Goal: Communication & Community: Answer question/provide support

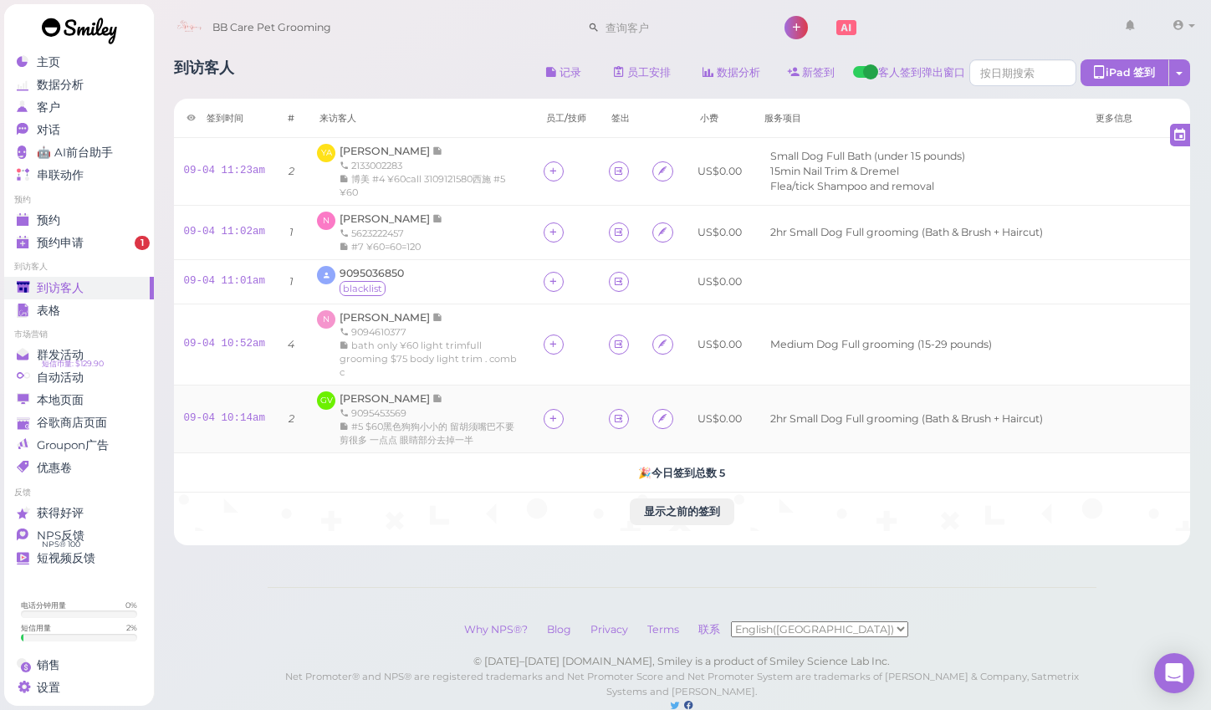
click at [373, 406] on div "9095453569" at bounding box center [431, 412] width 184 height 13
click at [372, 395] on span "[PERSON_NAME]" at bounding box center [385, 398] width 93 height 13
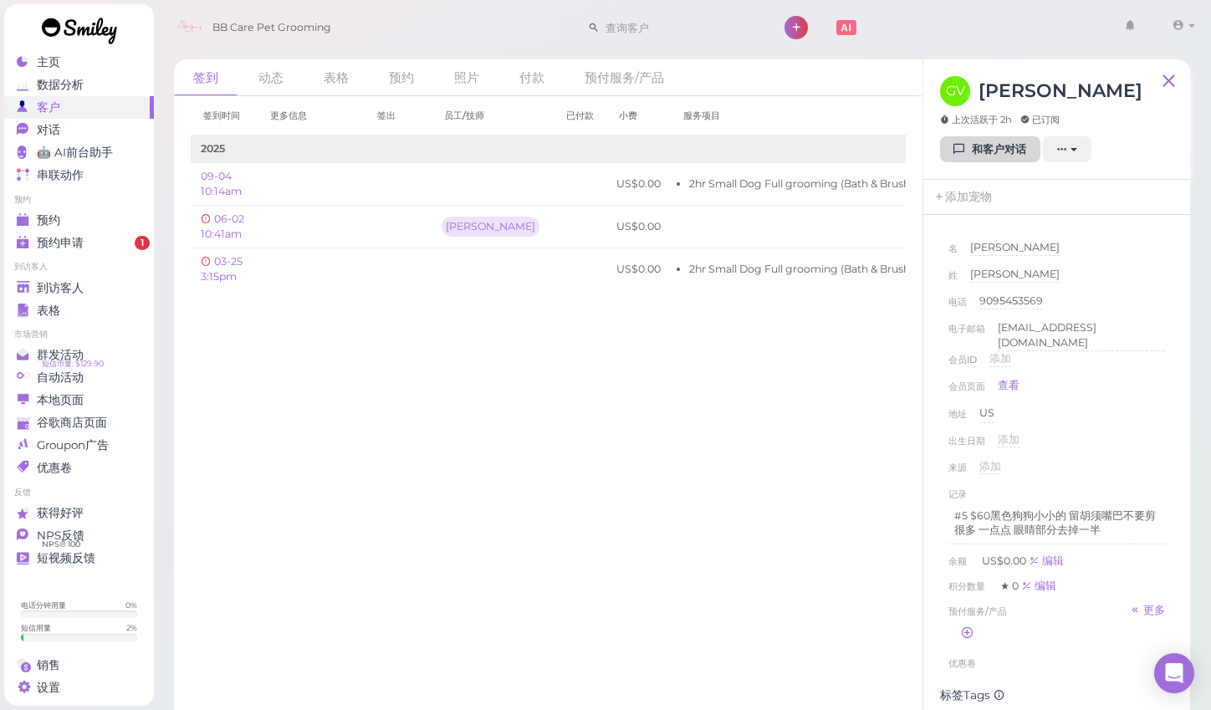
click at [973, 154] on link "和客户对话" at bounding box center [990, 149] width 100 height 27
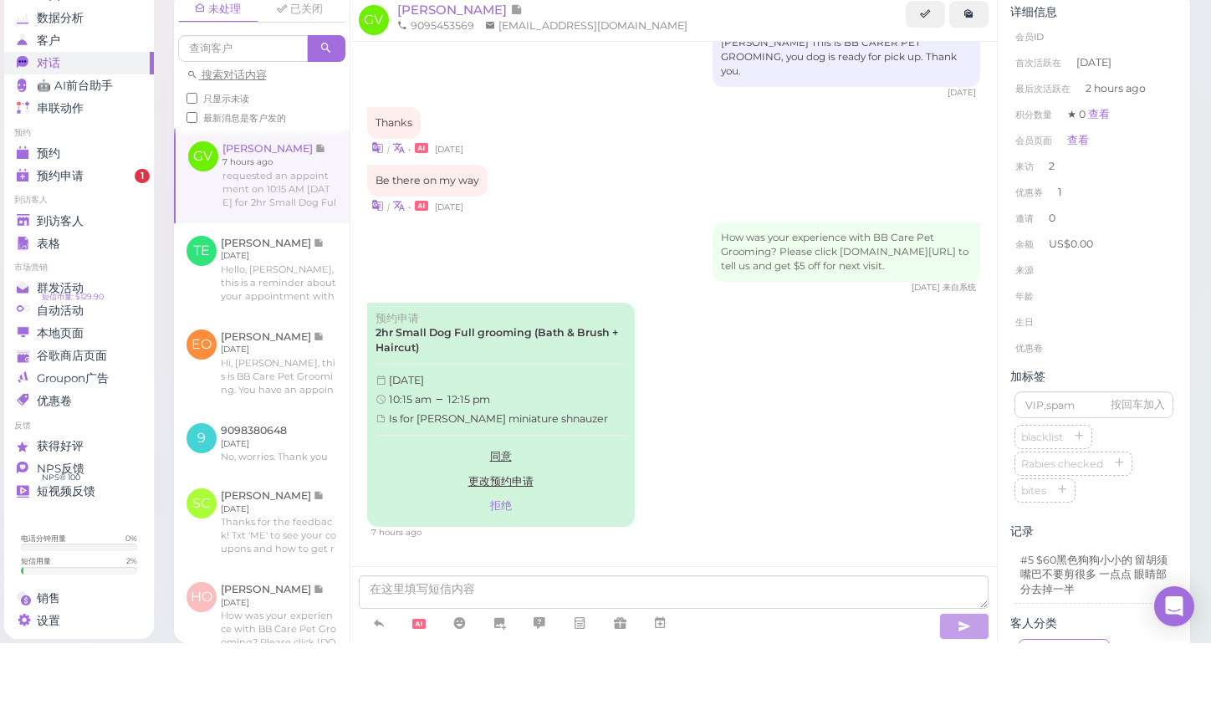
scroll to position [2, 0]
click at [382, 681] on icon at bounding box center [378, 689] width 13 height 17
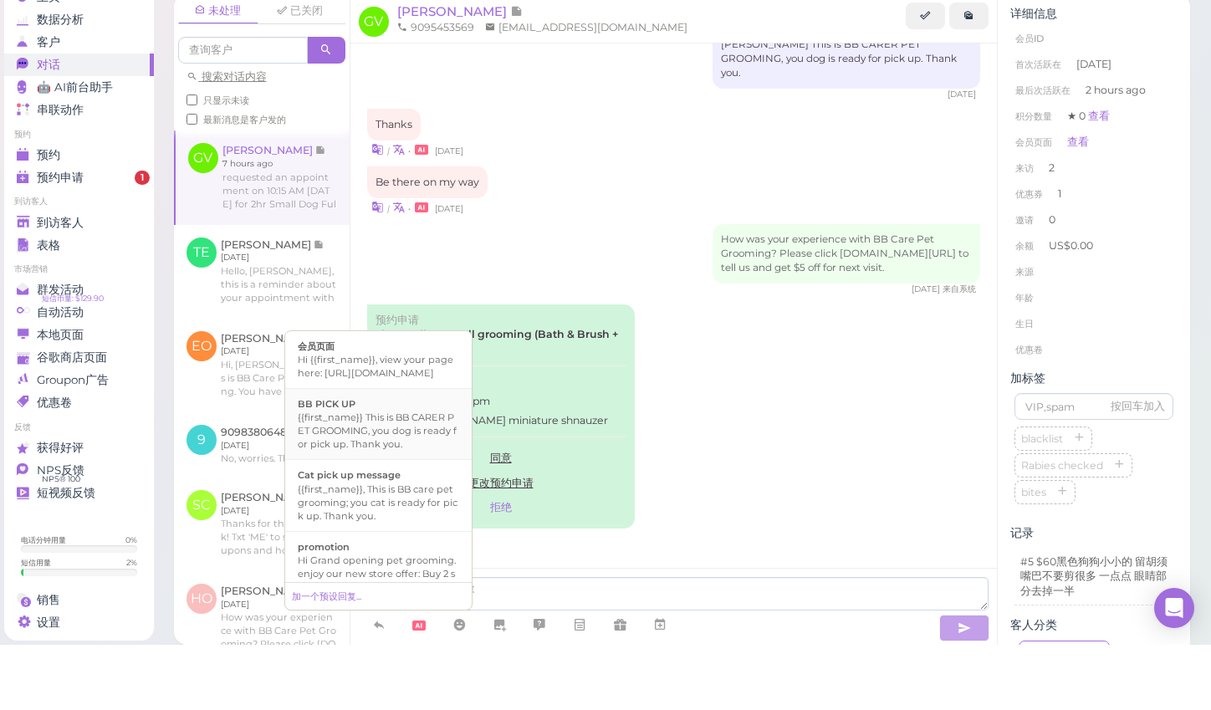
click at [385, 476] on div "{{first_name}} This is BB CARER PET GROOMING, you dog is ready for pick up. Tha…" at bounding box center [378, 496] width 161 height 40
type textarea "{{first_name}} This is BB CARER PET GROOMING, you dog is ready for pick up. Tha…"
click at [961, 685] on icon "button" at bounding box center [963, 693] width 13 height 17
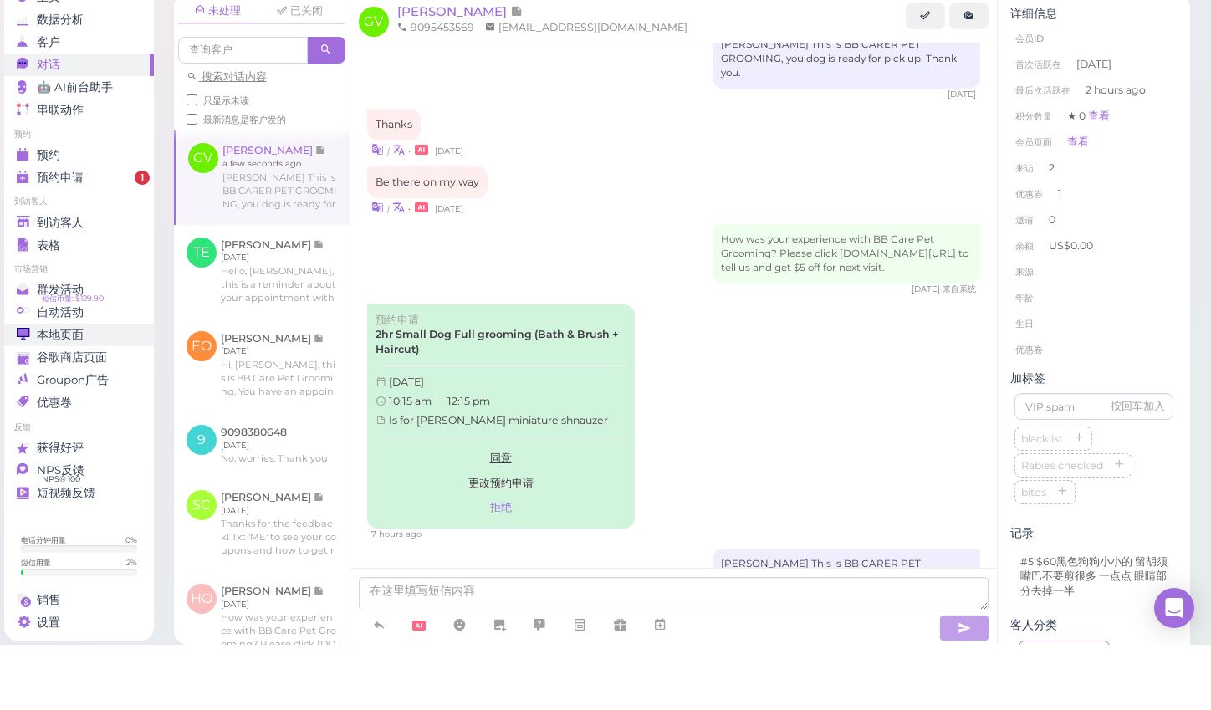
scroll to position [869, 0]
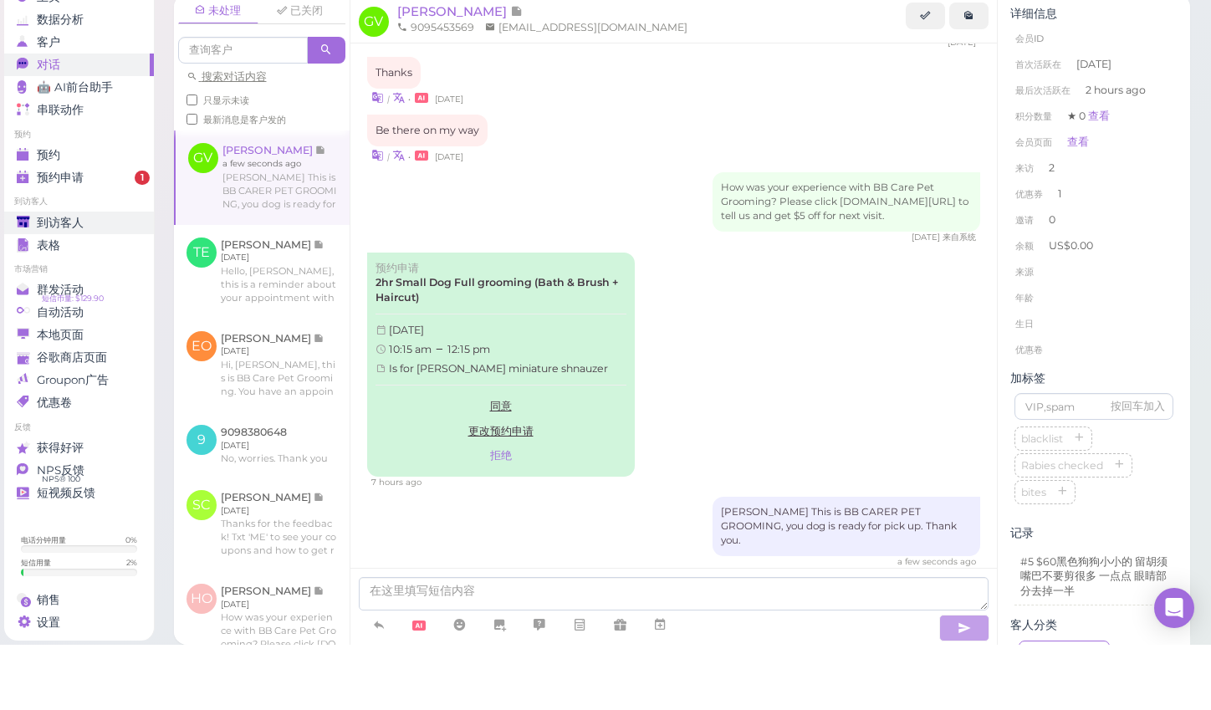
click at [46, 281] on span "到访客人" at bounding box center [60, 288] width 47 height 14
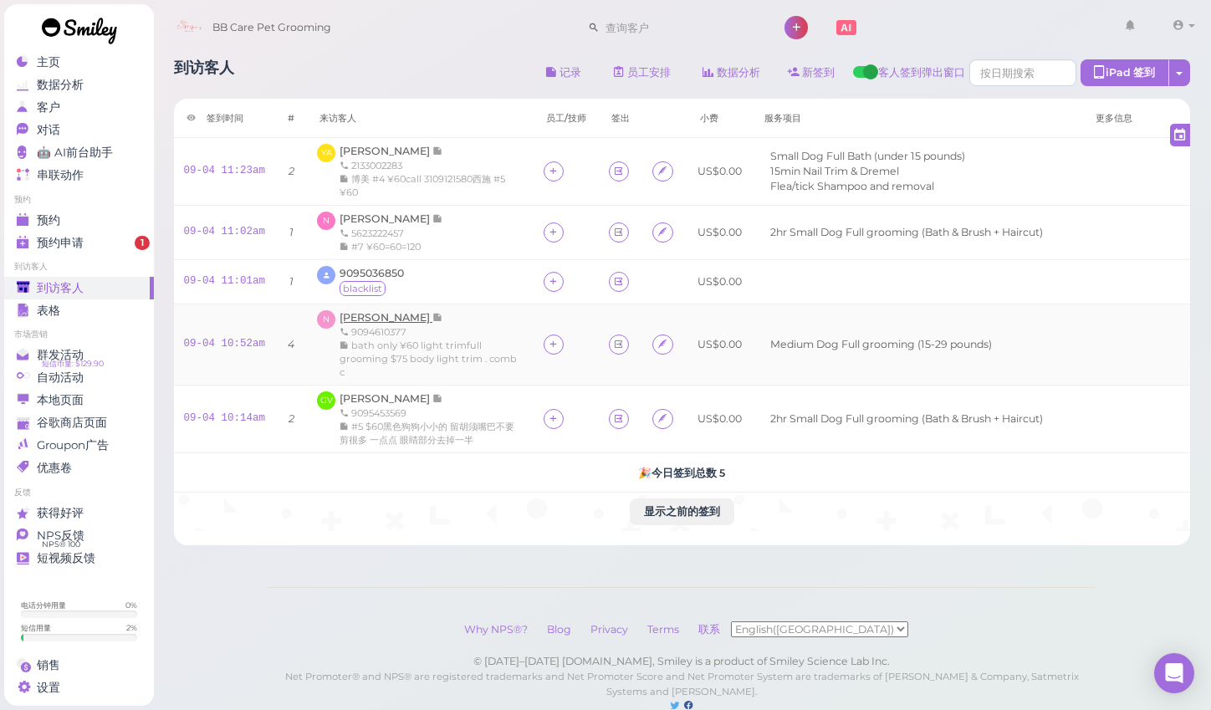
click at [357, 314] on span "[PERSON_NAME]" at bounding box center [385, 317] width 93 height 13
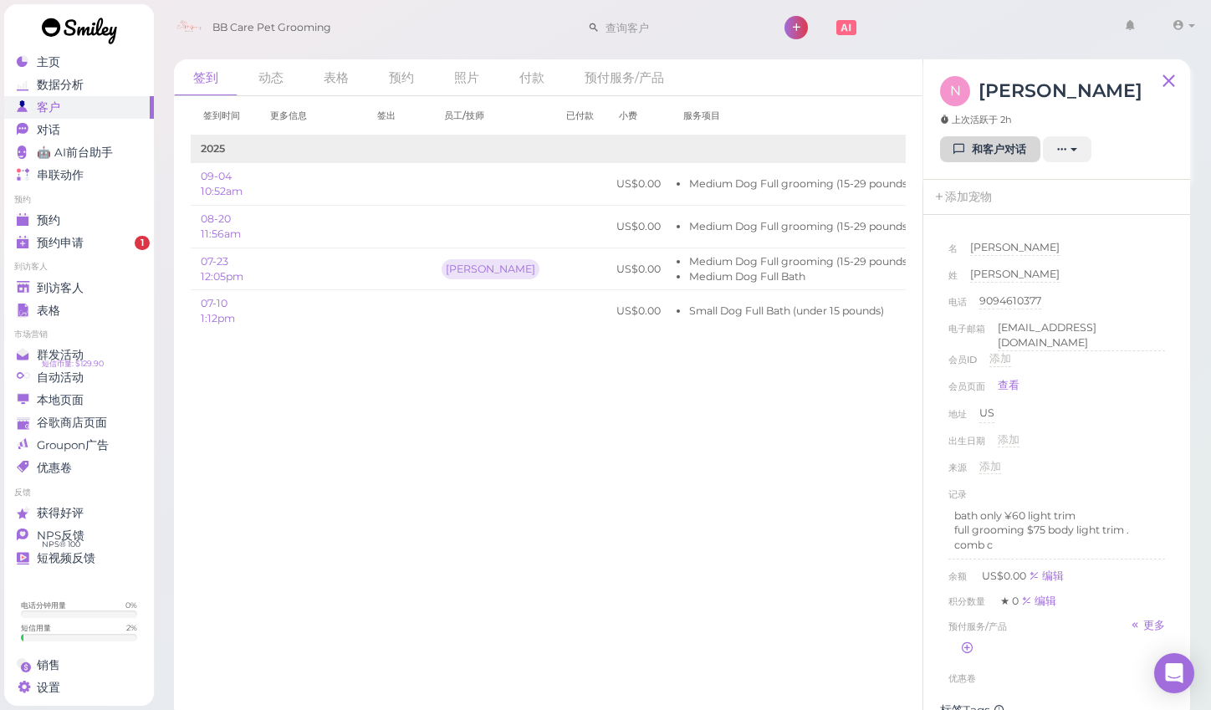
click at [989, 153] on link "和客户对话" at bounding box center [990, 149] width 100 height 27
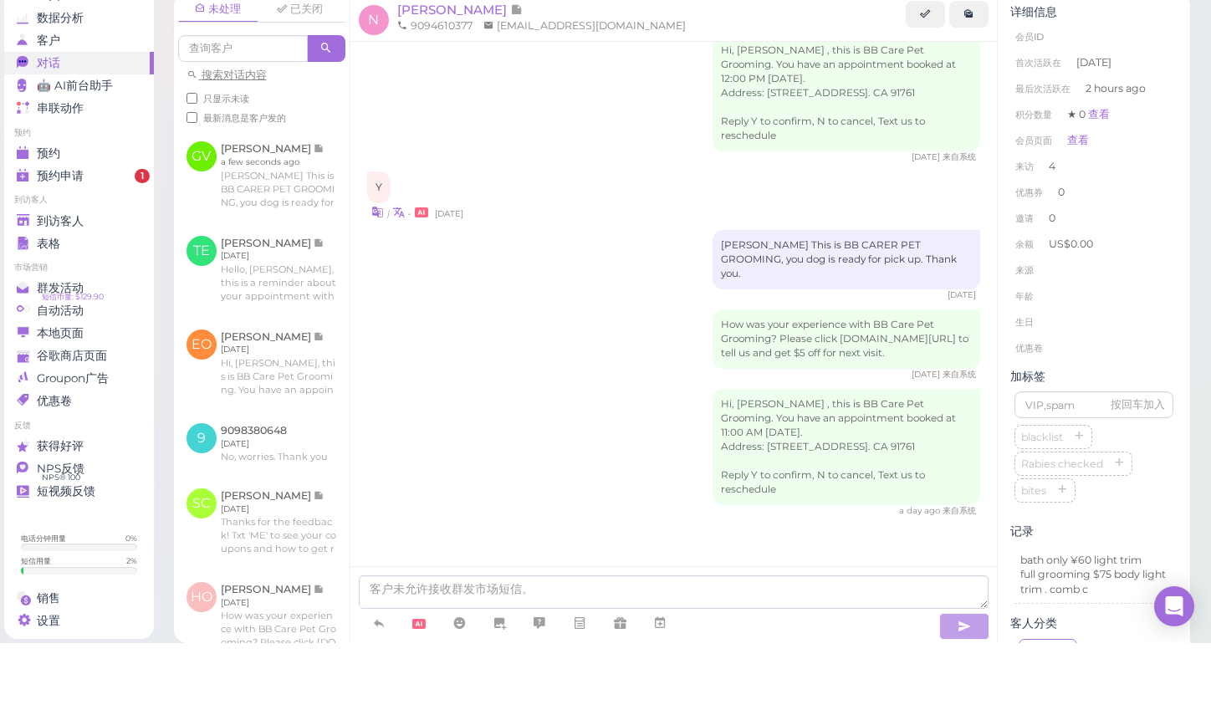
scroll to position [28, 0]
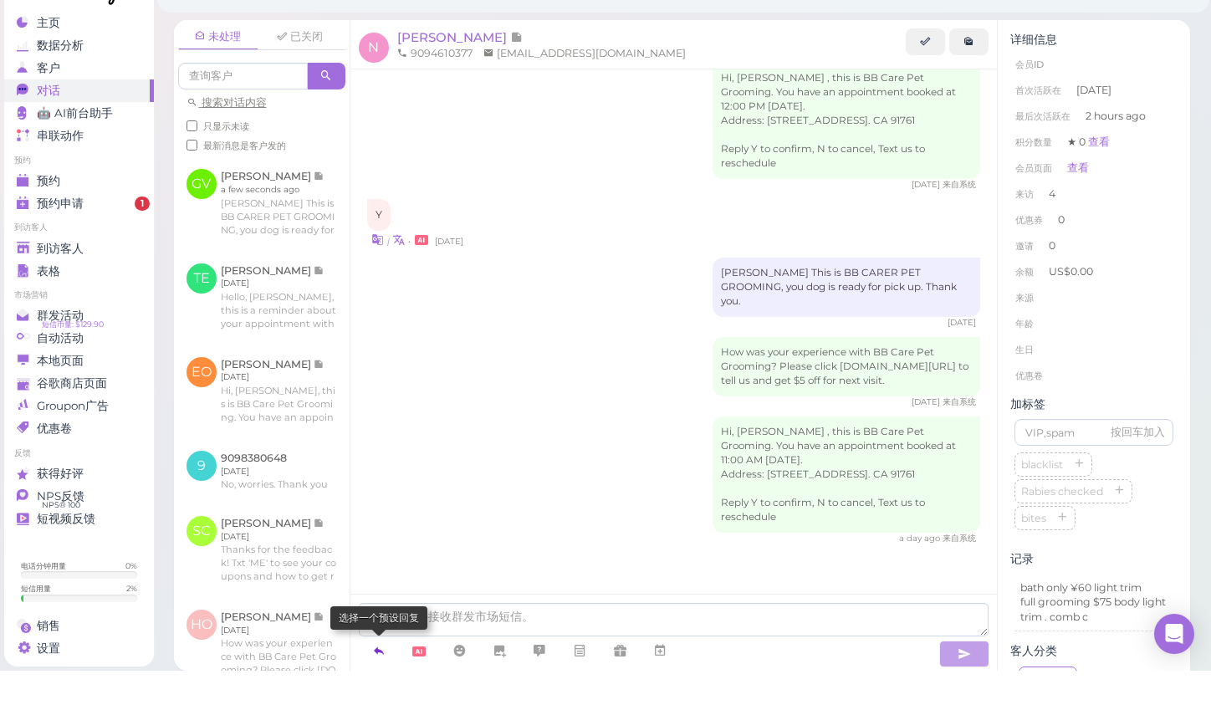
click at [378, 681] on icon at bounding box center [378, 689] width 13 height 17
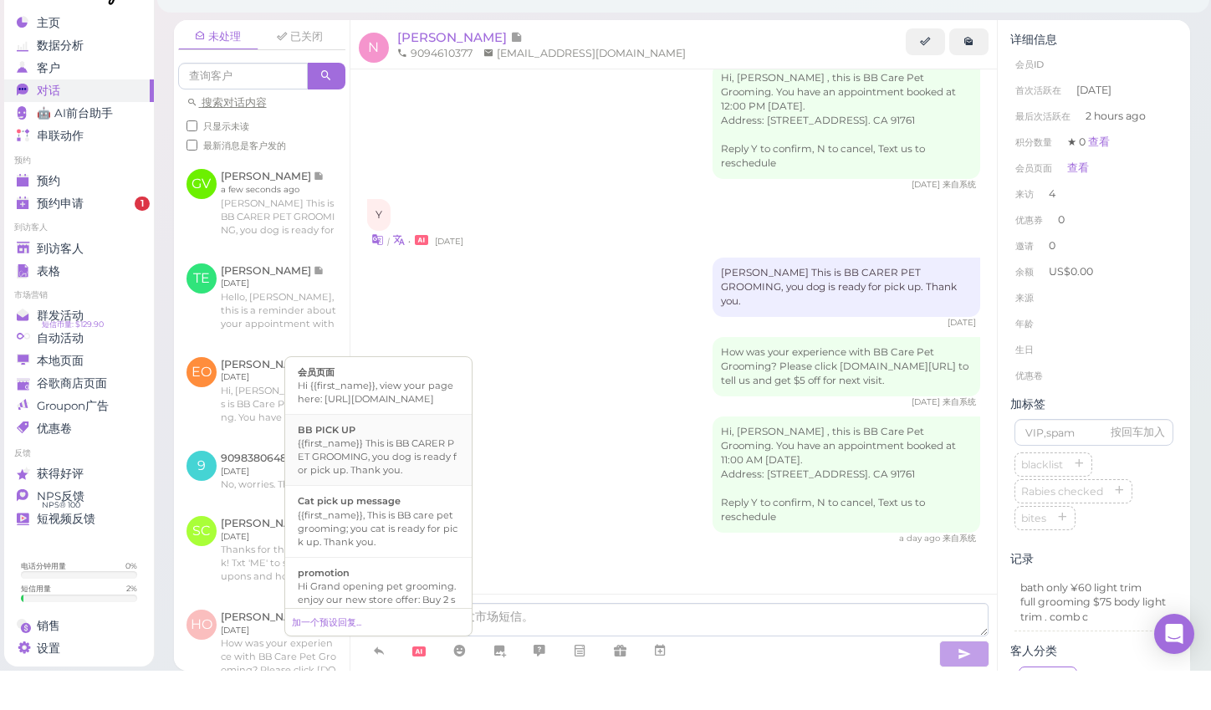
click at [390, 476] on div "{{first_name}} This is BB CARER PET GROOMING, you dog is ready for pick up. Tha…" at bounding box center [378, 496] width 161 height 40
type textarea "{{first_name}} This is BB CARER PET GROOMING, you dog is ready for pick up. Tha…"
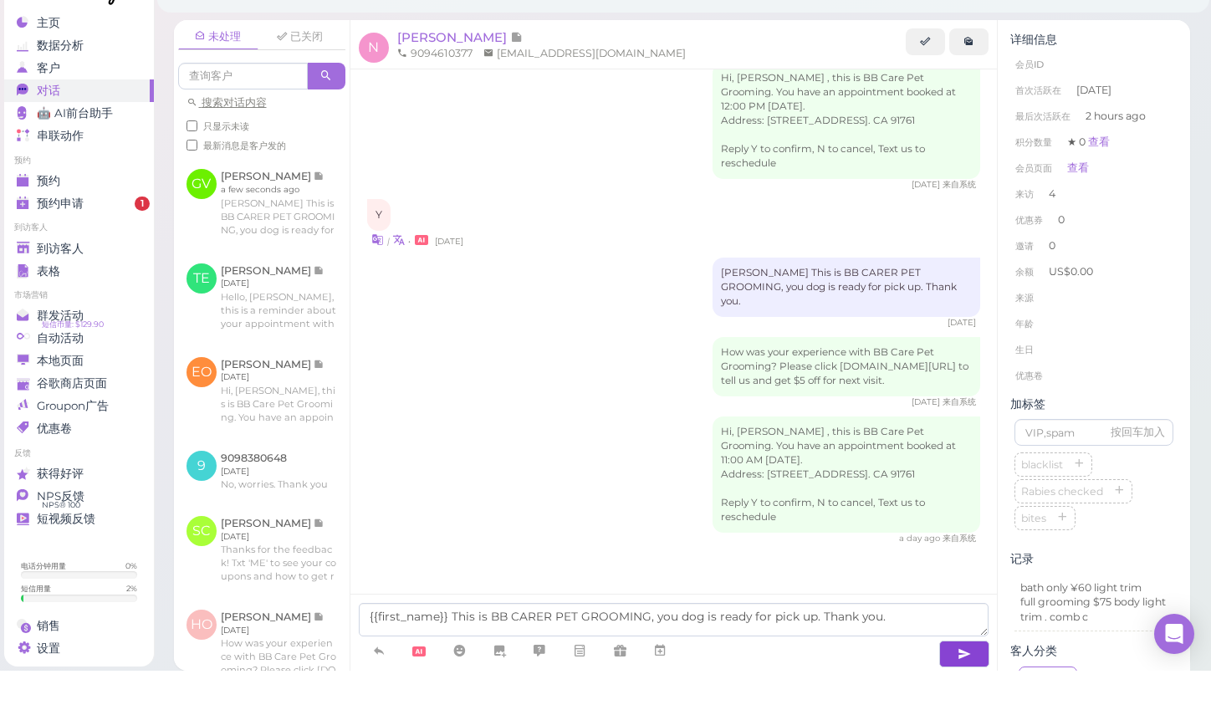
click at [957, 685] on icon "button" at bounding box center [963, 693] width 13 height 17
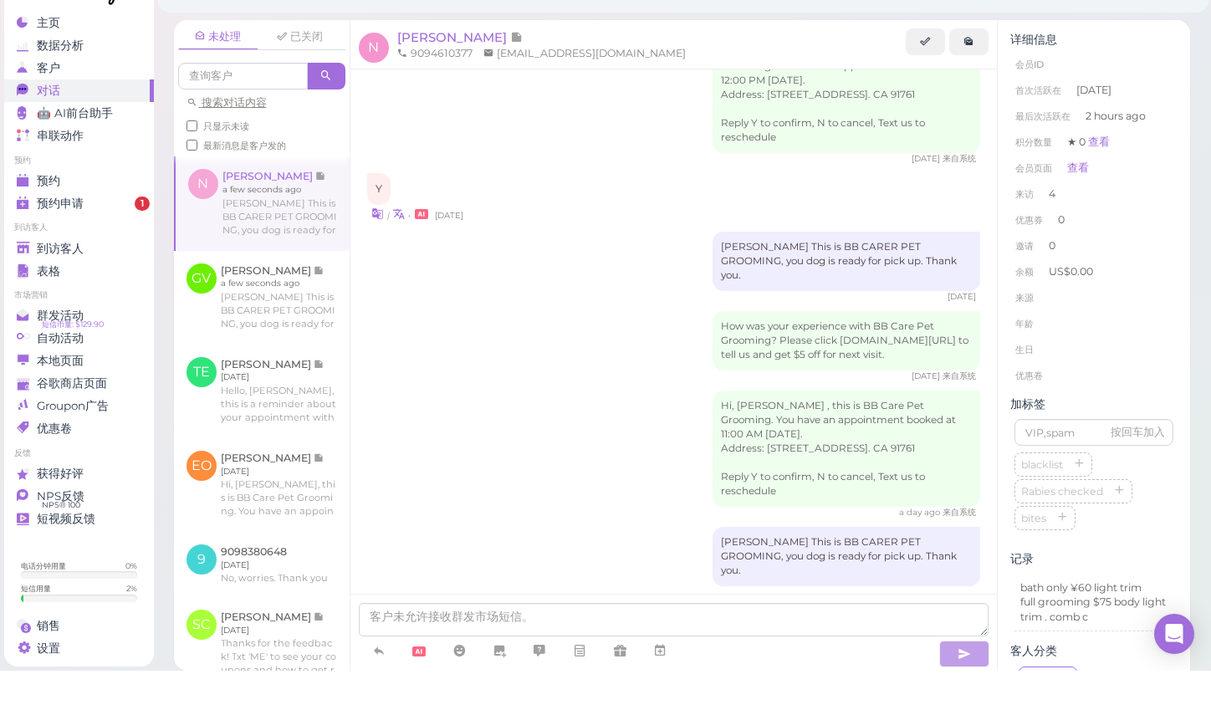
scroll to position [1909, 0]
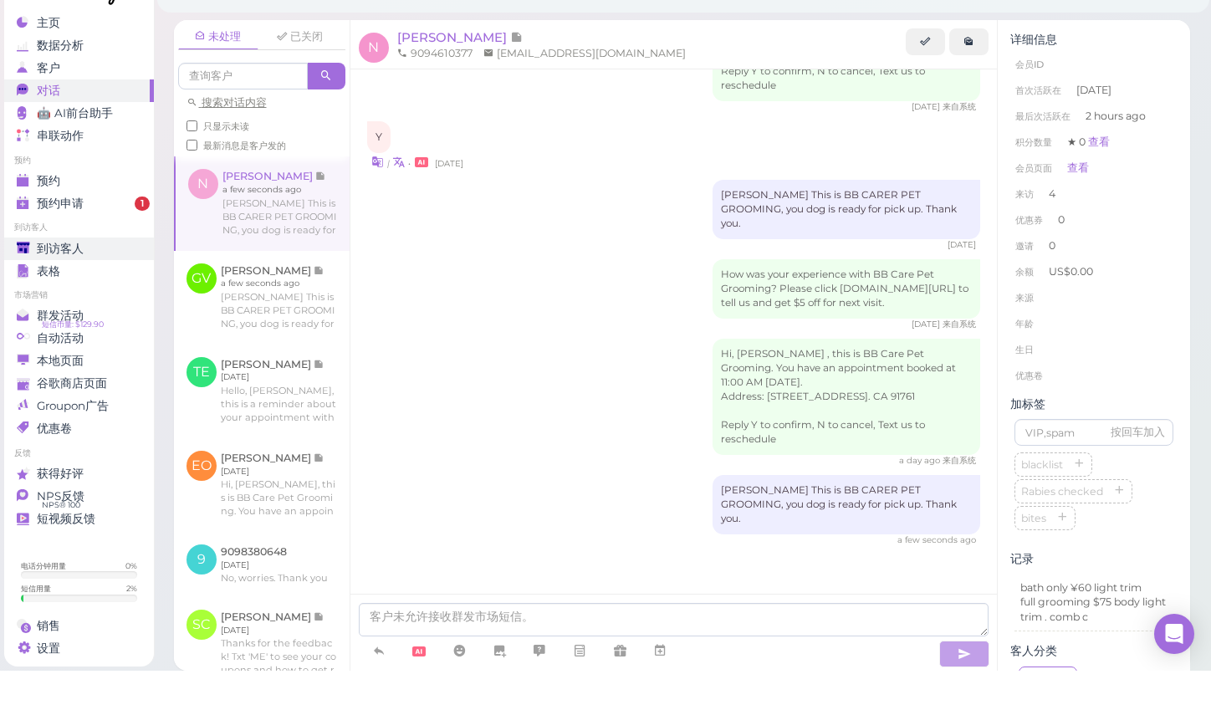
click at [59, 281] on span "到访客人" at bounding box center [60, 288] width 47 height 14
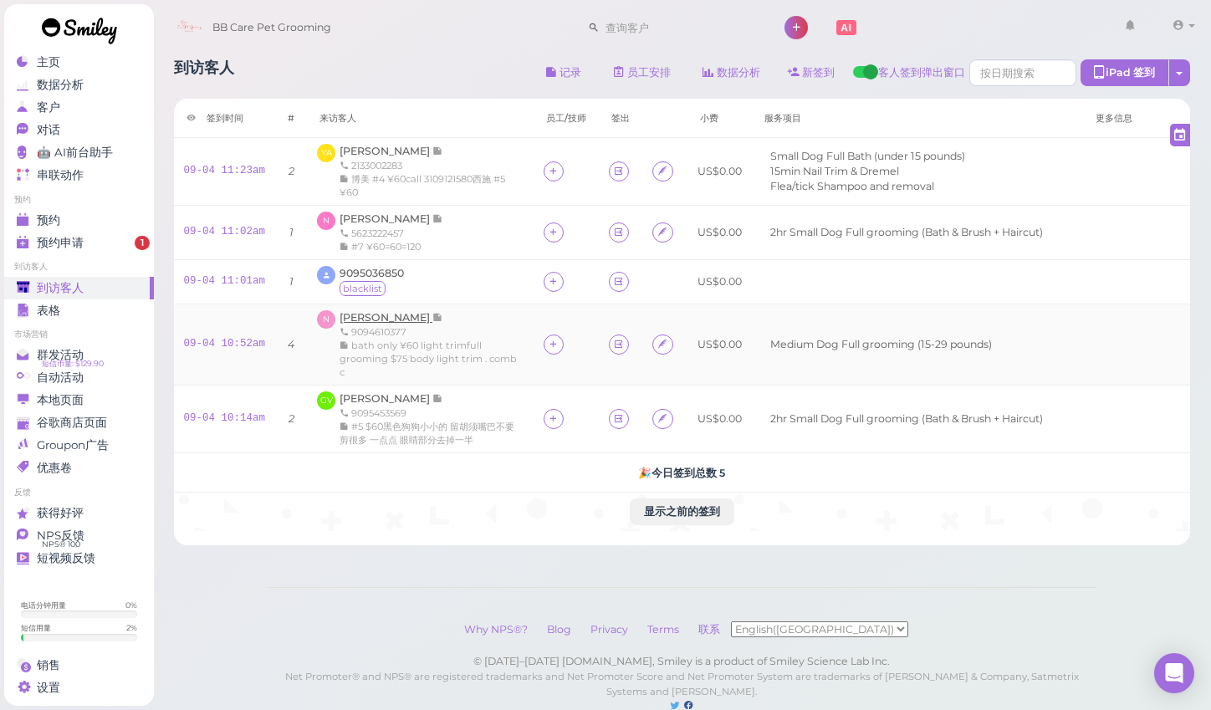
click at [357, 314] on span "[PERSON_NAME]" at bounding box center [385, 317] width 93 height 13
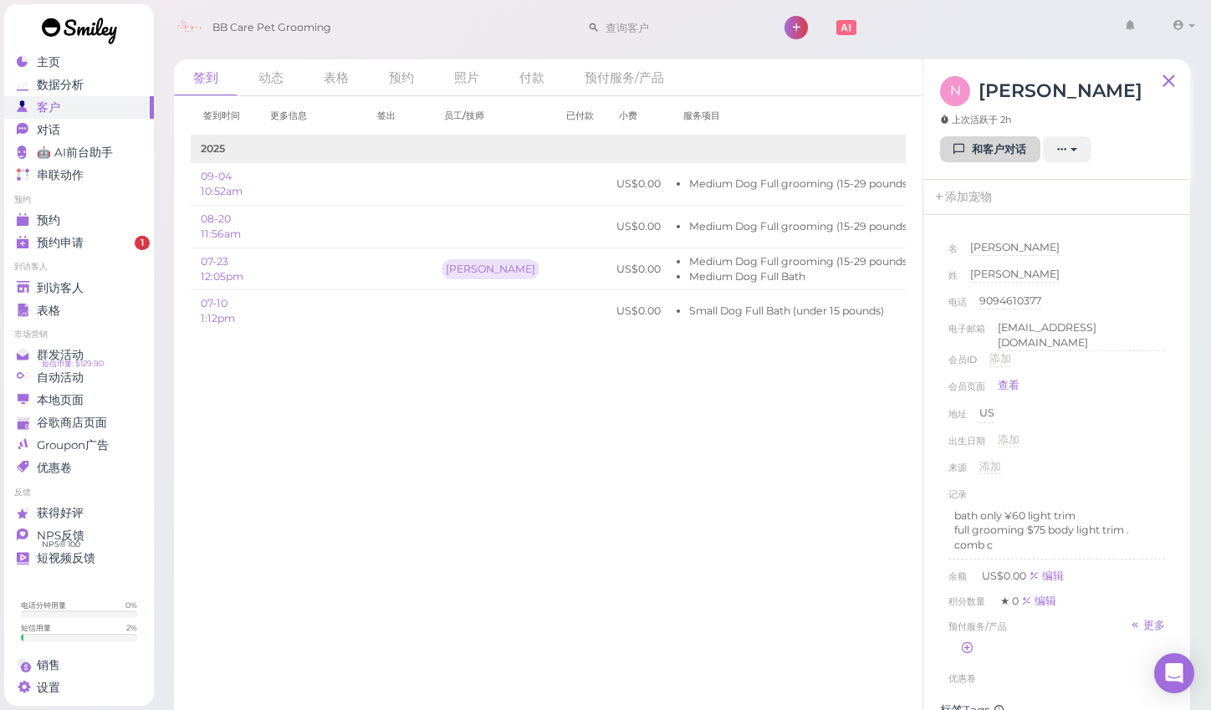
click at [997, 150] on link "和客户对话" at bounding box center [990, 149] width 100 height 27
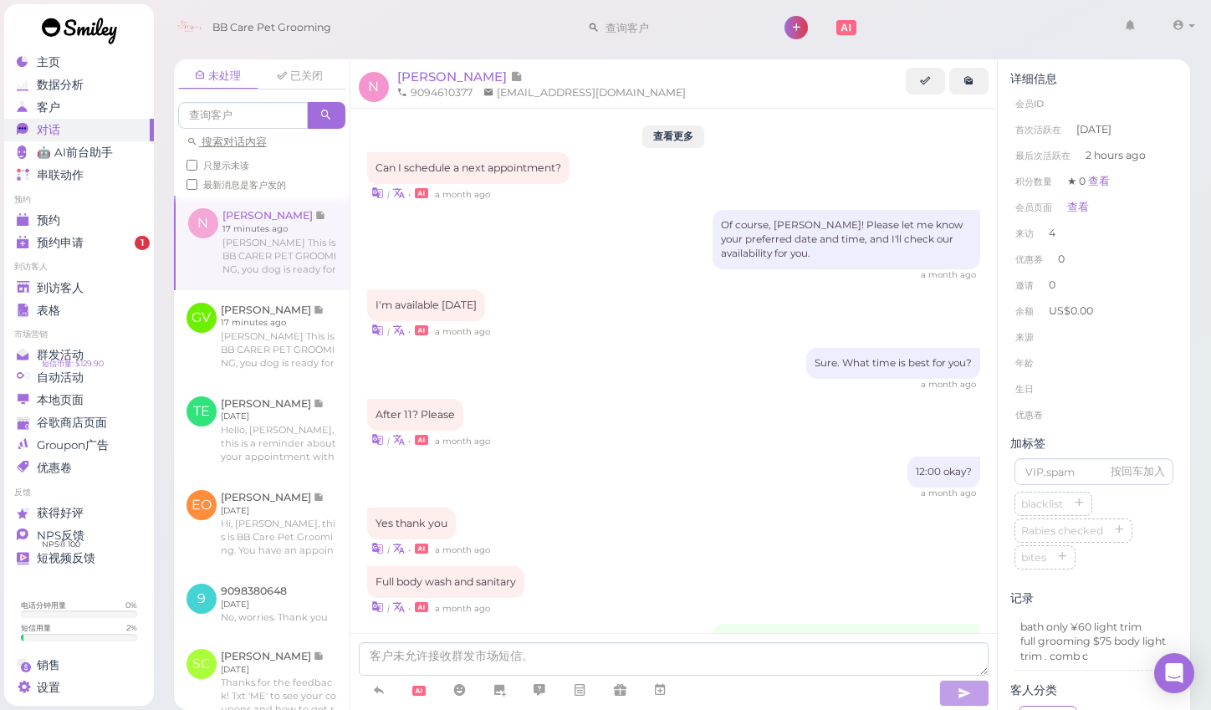
scroll to position [1830, 0]
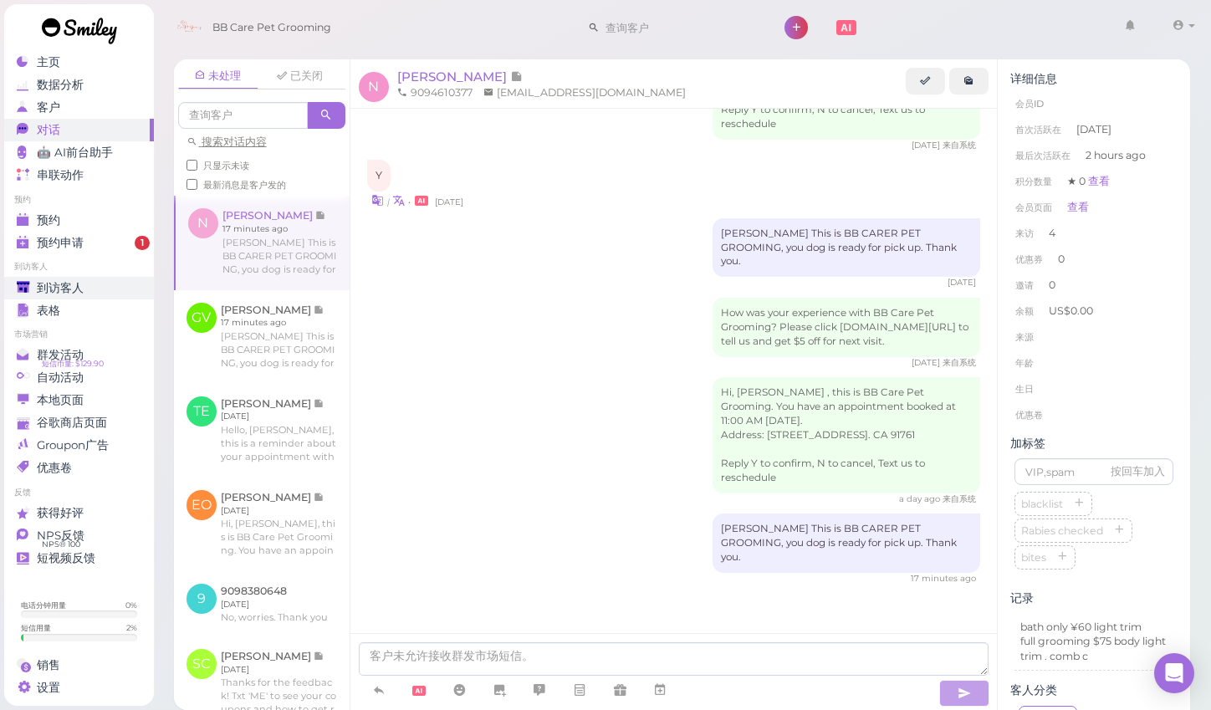
click at [64, 288] on span "到访客人" at bounding box center [60, 288] width 47 height 14
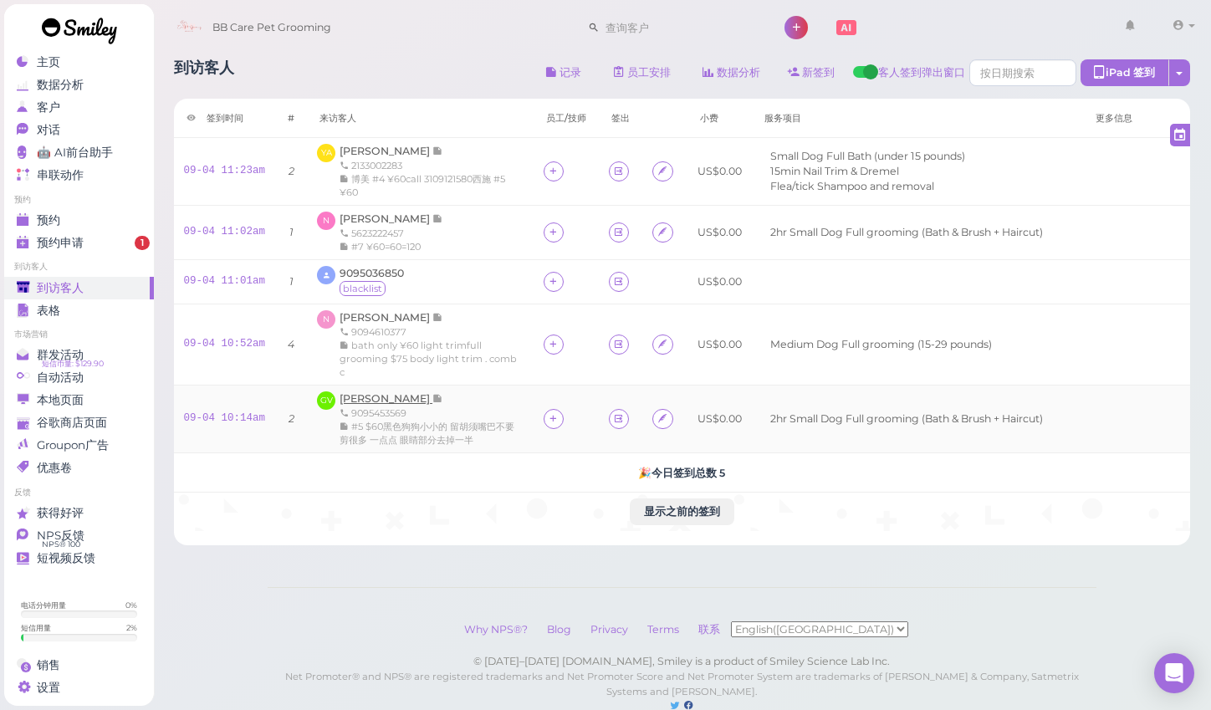
click at [386, 393] on span "[PERSON_NAME]" at bounding box center [385, 398] width 93 height 13
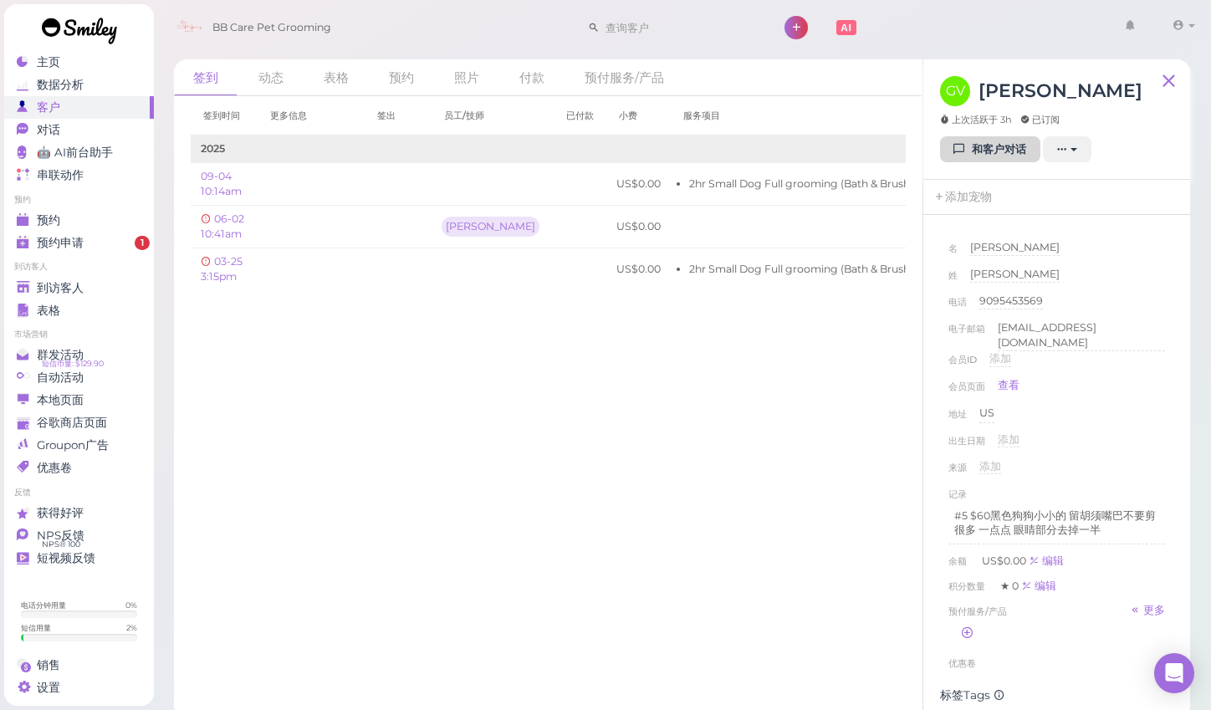
click at [989, 151] on link "和客户对话" at bounding box center [990, 149] width 100 height 27
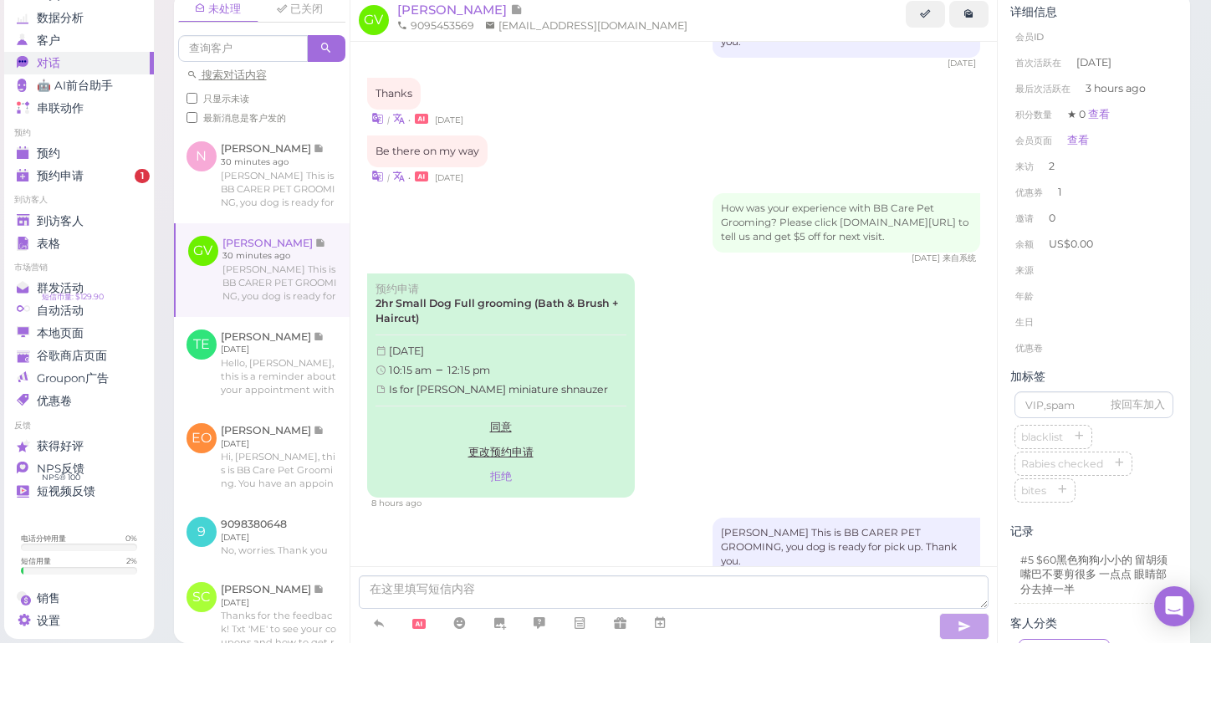
scroll to position [8, 0]
